Goal: Task Accomplishment & Management: Complete application form

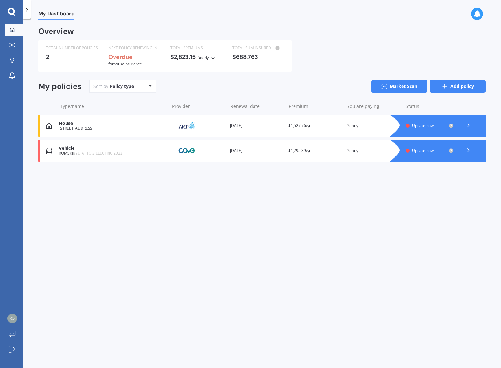
click at [466, 87] on link "Add policy" at bounding box center [458, 86] width 56 height 13
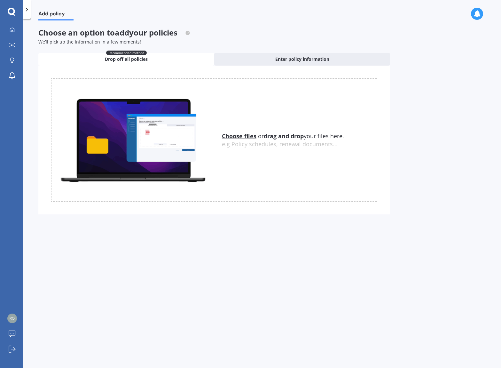
click at [127, 59] on span "Drop off all policies" at bounding box center [126, 59] width 43 height 6
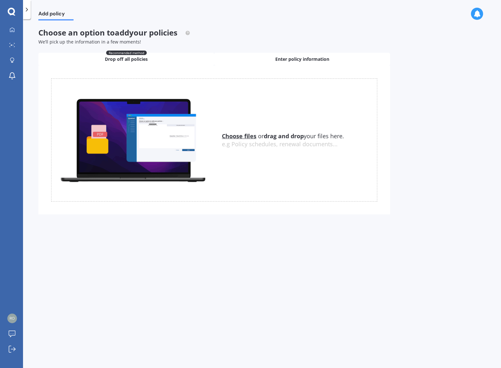
drag, startPoint x: 292, startPoint y: 58, endPoint x: 303, endPoint y: 65, distance: 13.0
click at [292, 59] on span "Enter policy information" at bounding box center [302, 59] width 54 height 6
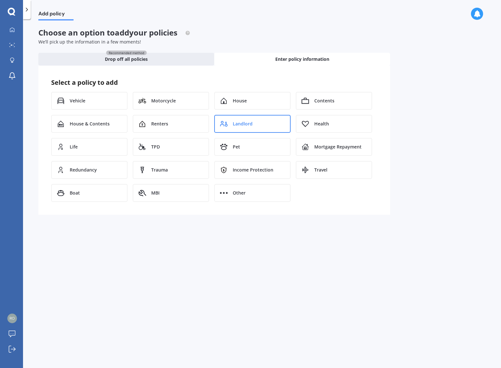
click at [243, 129] on div "Landlord" at bounding box center [252, 124] width 76 height 18
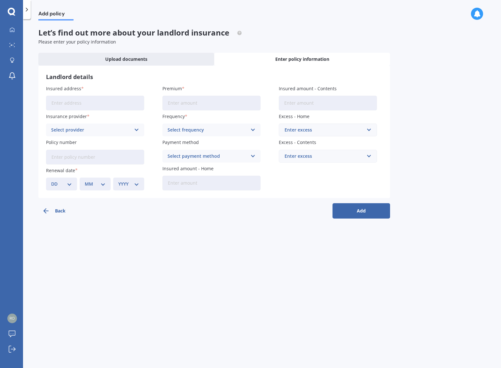
click at [76, 104] on input "Insured address" at bounding box center [95, 103] width 98 height 15
type input "[STREET_ADDRESS][PERSON_NAME][PERSON_NAME][PERSON_NAME]"
click at [228, 104] on input "Premium" at bounding box center [211, 103] width 98 height 15
click at [213, 104] on input "Premium" at bounding box center [211, 103] width 98 height 15
type input "$1,600.00"
